Goal: Find specific page/section: Find specific page/section

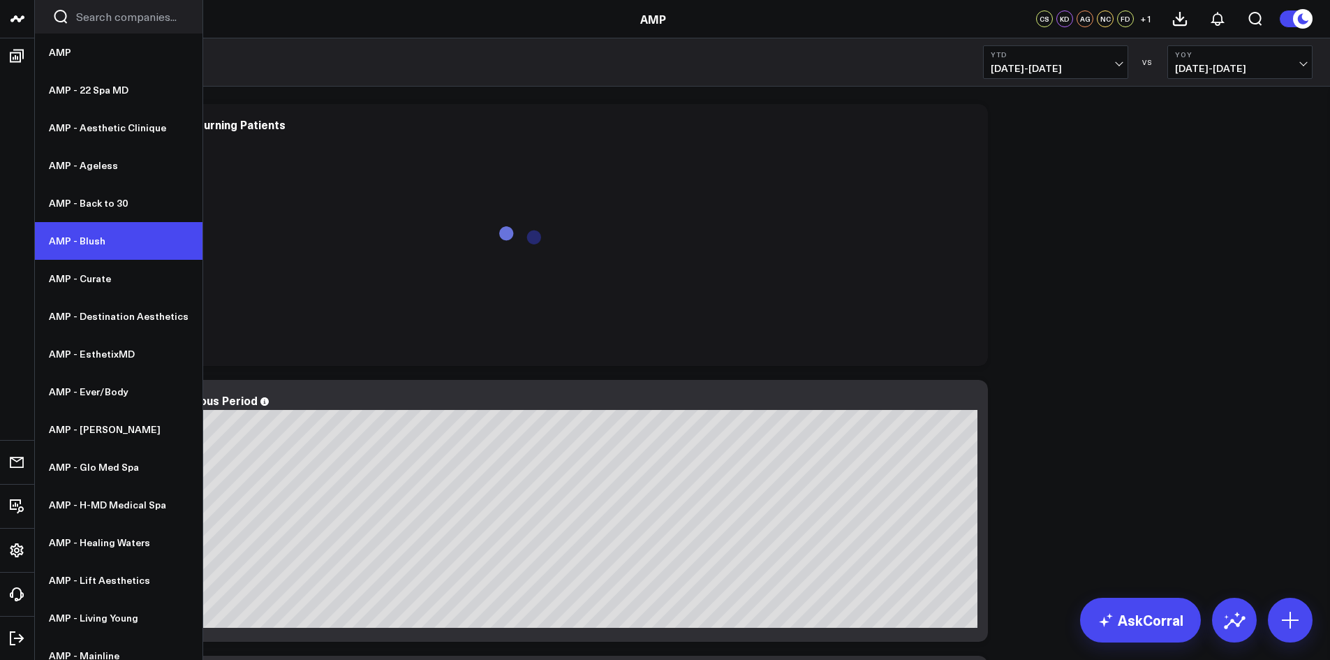
click at [99, 243] on link "AMP - Blush" at bounding box center [119, 241] width 168 height 38
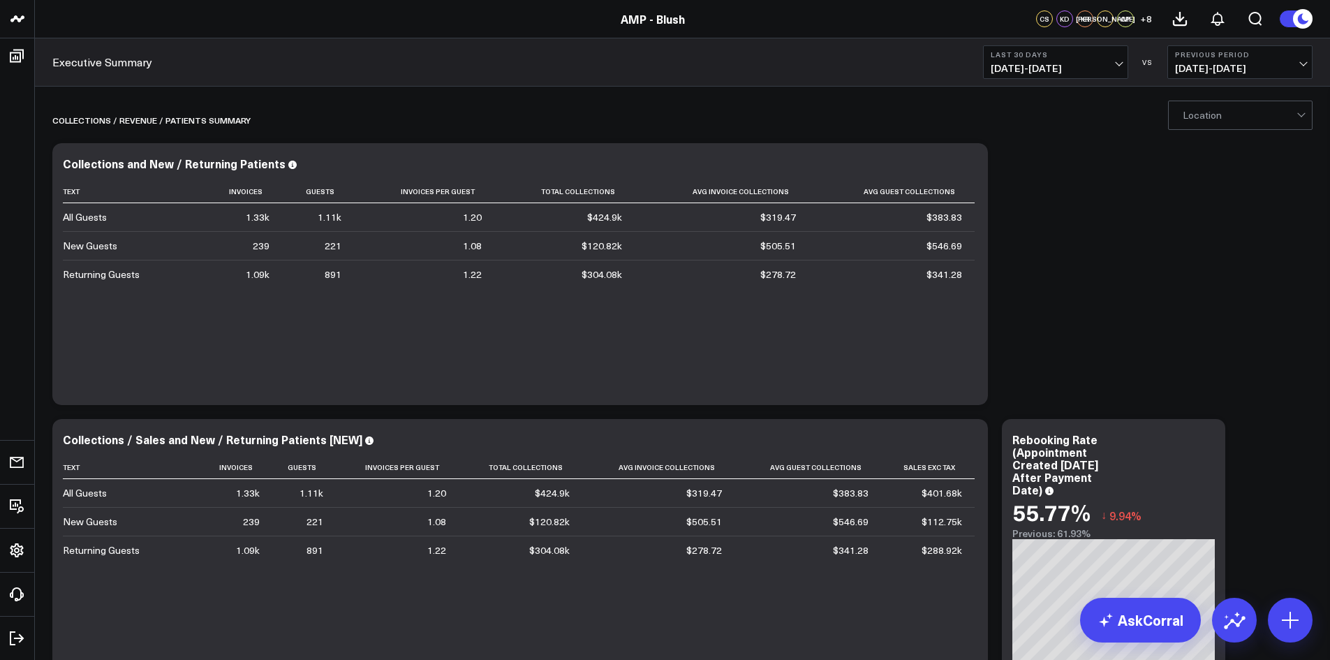
click at [1117, 66] on span "[DATE] - [DATE]" at bounding box center [1056, 68] width 130 height 11
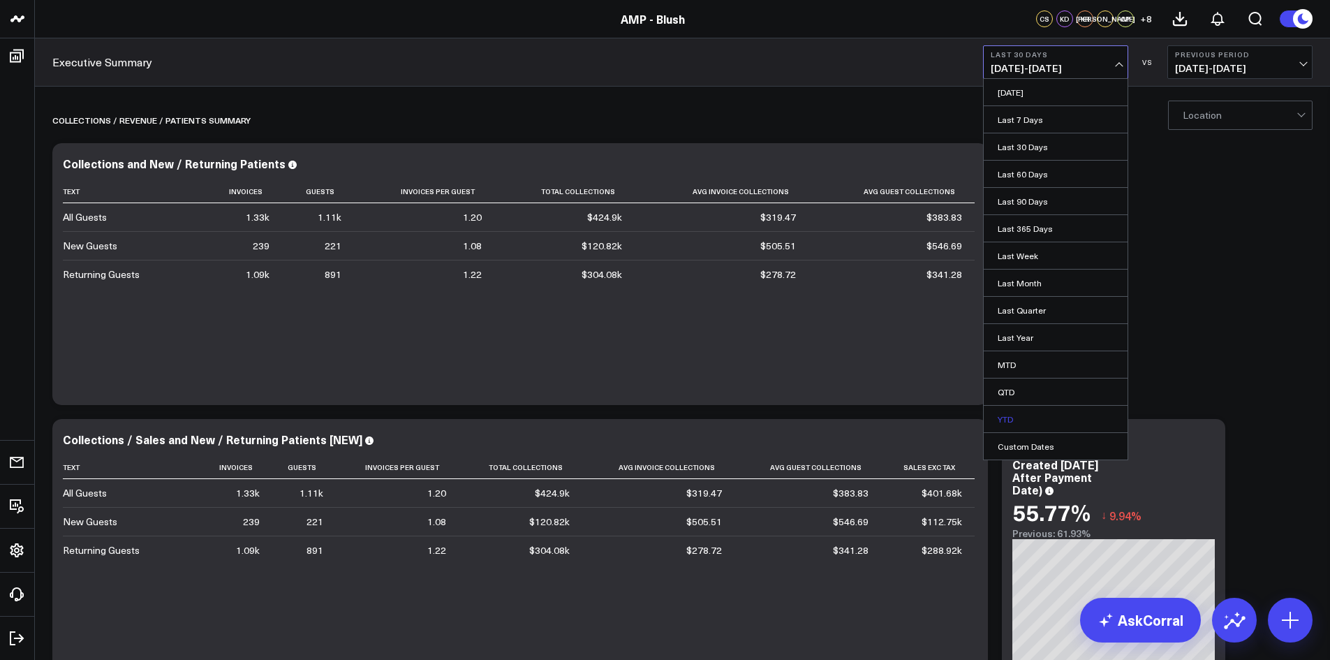
click at [1009, 423] on link "YTD" at bounding box center [1056, 419] width 144 height 27
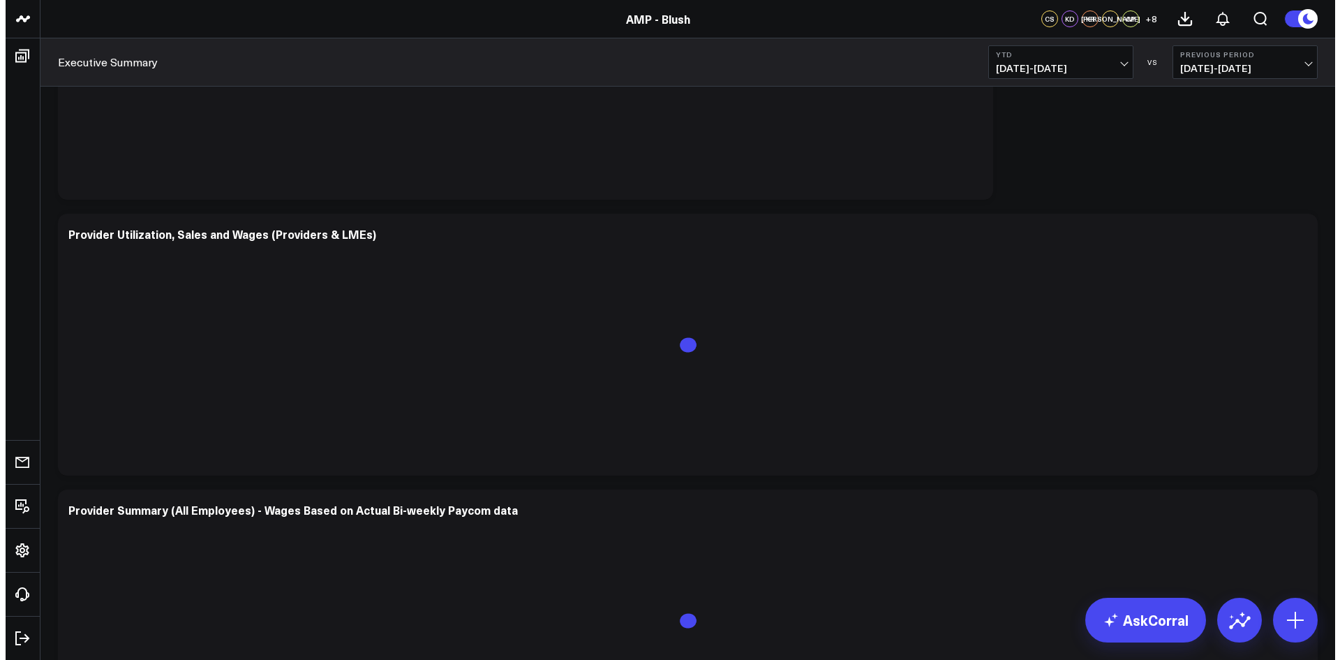
scroll to position [3687, 0]
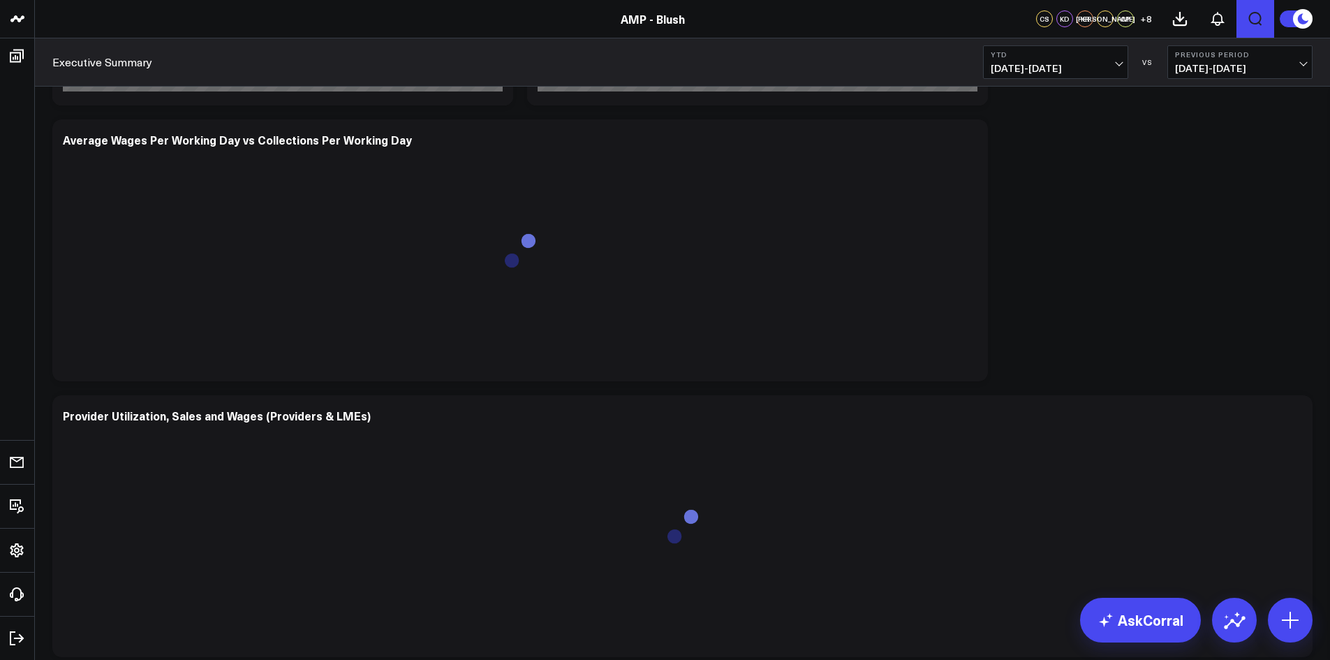
click at [1255, 19] on icon "Open search" at bounding box center [1255, 18] width 17 height 17
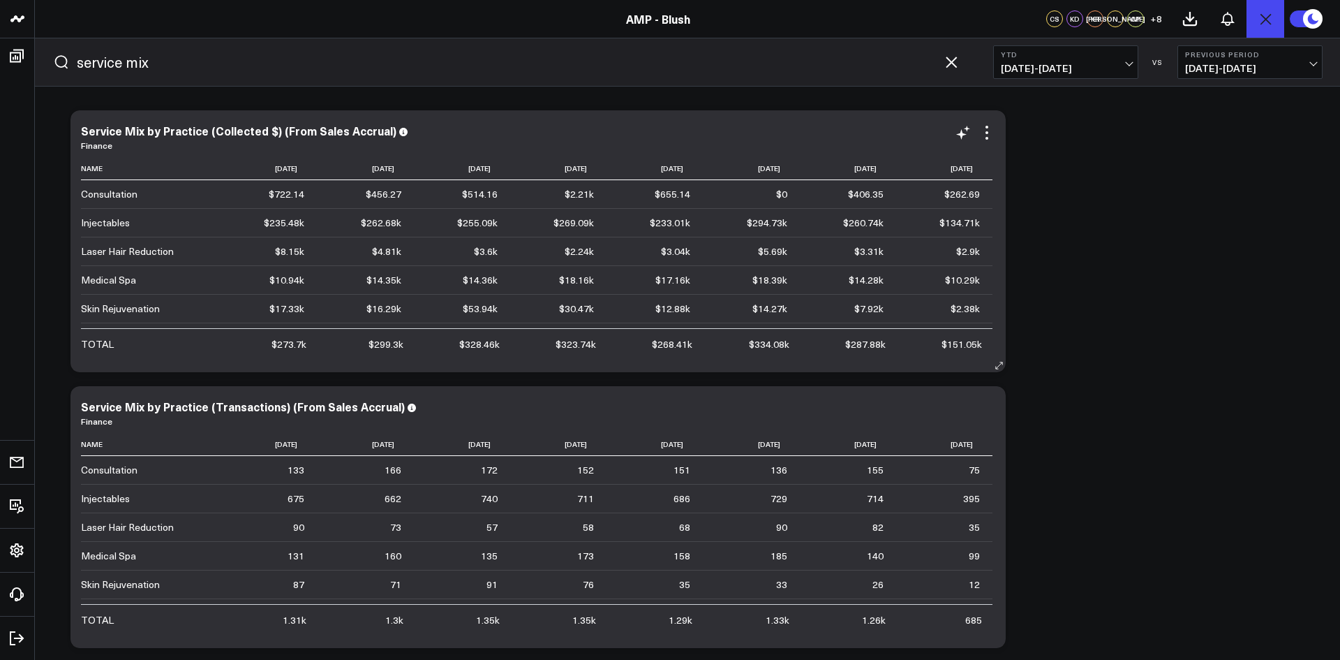
scroll to position [0, 0]
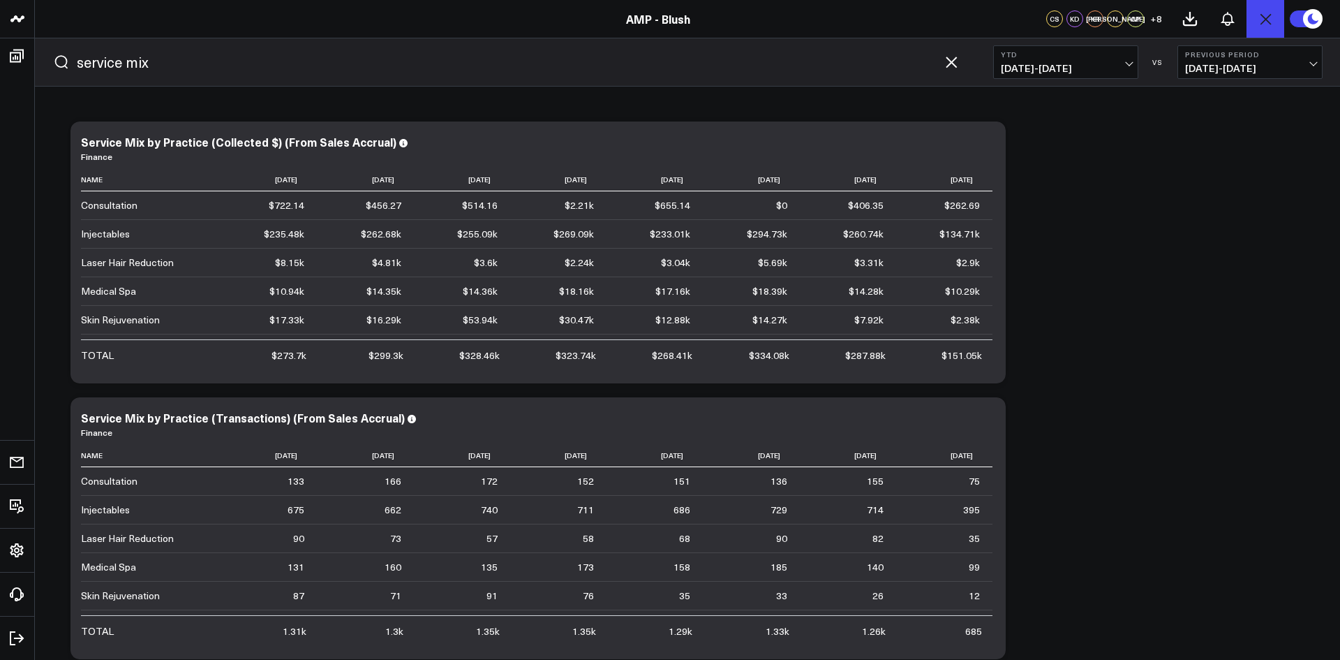
type input "service mix"
drag, startPoint x: 89, startPoint y: 261, endPoint x: 466, endPoint y: 272, distance: 376.4
click at [466, 272] on tr "Laser Hair Reduction $8.15k Previous $0 $4.81k Previous $1.62k $3.6k Previous $…" at bounding box center [537, 262] width 912 height 29
drag, startPoint x: 990, startPoint y: 147, endPoint x: 982, endPoint y: 147, distance: 7.7
click at [984, 147] on icon at bounding box center [987, 143] width 17 height 17
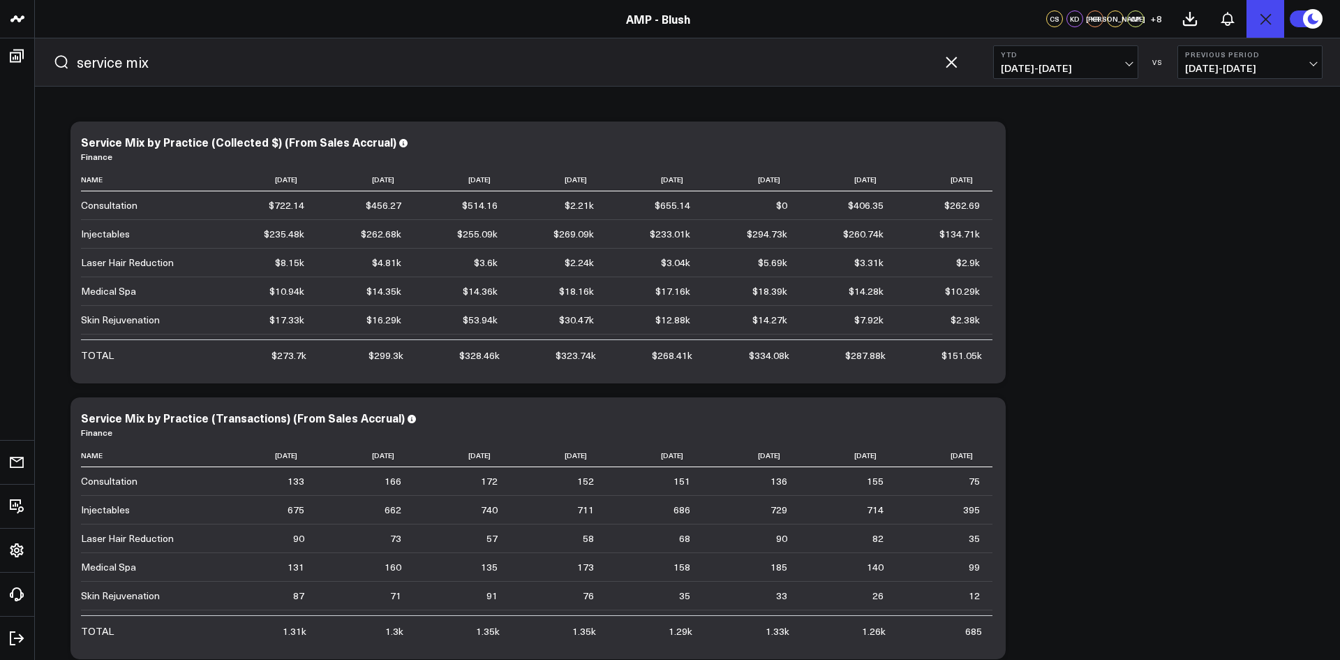
drag, startPoint x: 928, startPoint y: 438, endPoint x: 1146, endPoint y: 424, distance: 219.0
click at [0, 0] on link "Export PNG" at bounding box center [0, 0] width 0 height 0
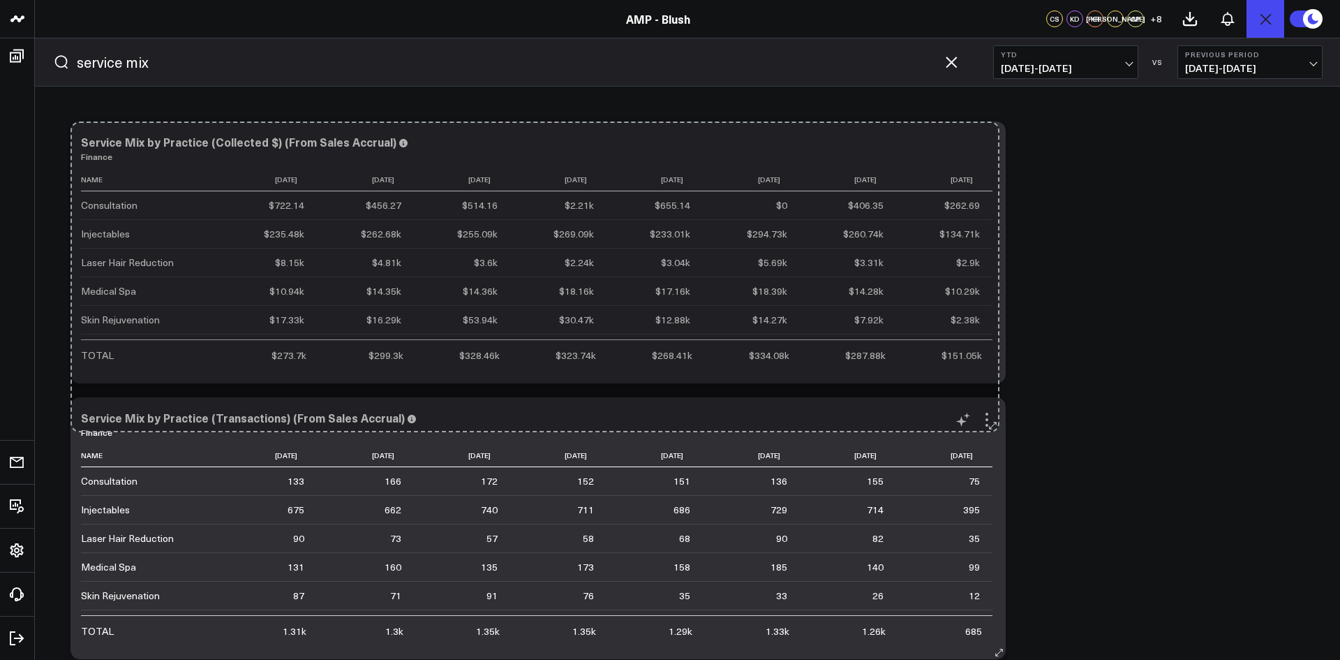
drag, startPoint x: 998, startPoint y: 376, endPoint x: 996, endPoint y: 424, distance: 48.2
click at [993, 424] on div "Modify via AI Copy link to widget Ask support Remove Create linked copy Executi…" at bounding box center [688, 389] width 1249 height 551
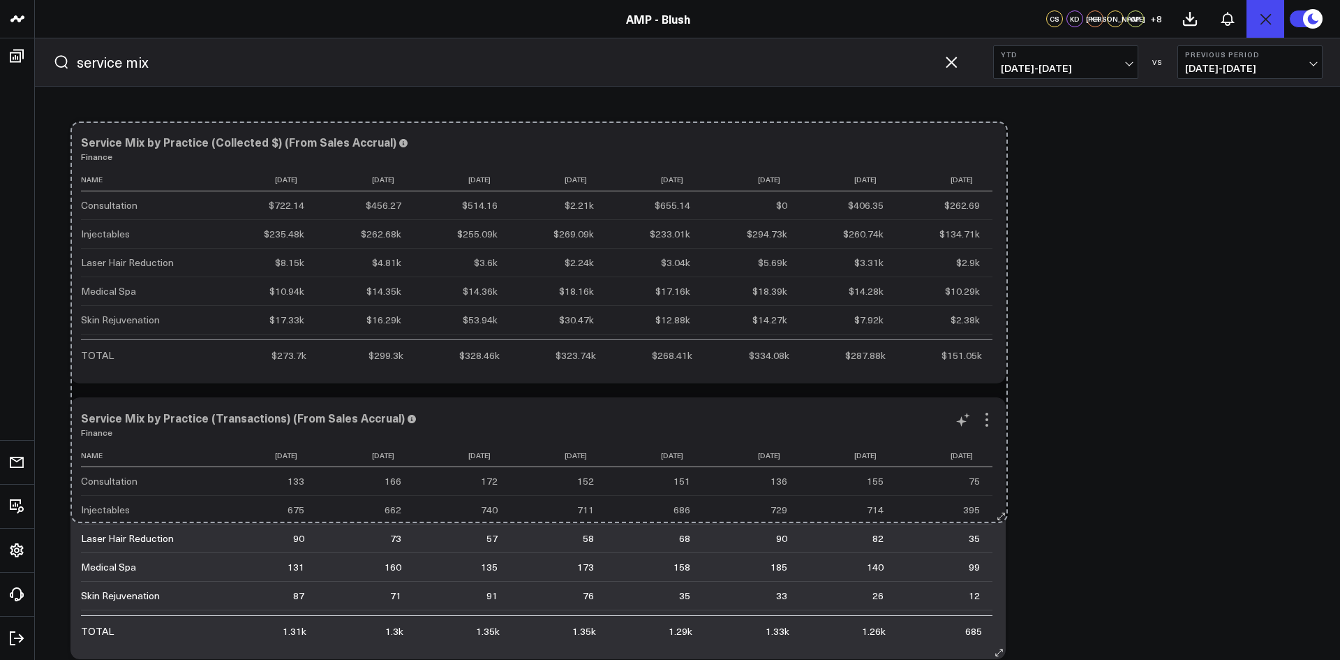
drag, startPoint x: 996, startPoint y: 376, endPoint x: 998, endPoint y: 530, distance: 153.6
click at [998, 530] on div "Modify via AI Copy link to widget Ask support Remove Create linked copy Executi…" at bounding box center [688, 389] width 1249 height 551
